Goal: Unclear

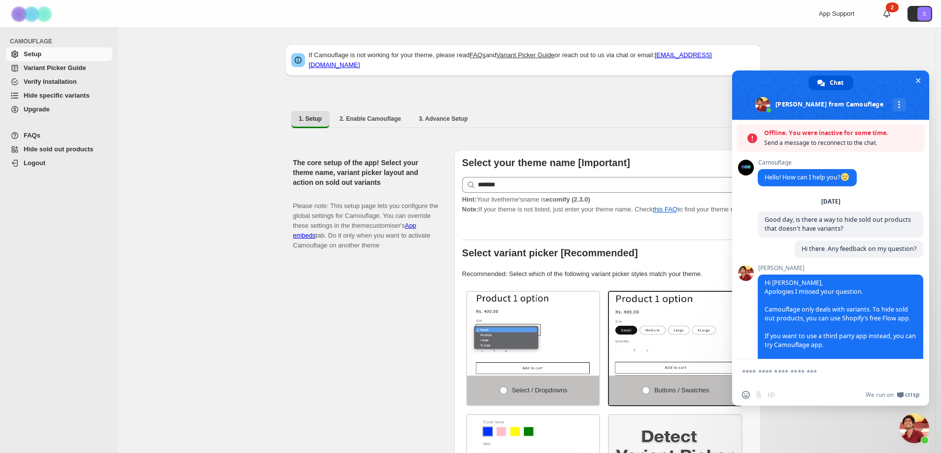
scroll to position [67, 0]
